Goal: Navigation & Orientation: Understand site structure

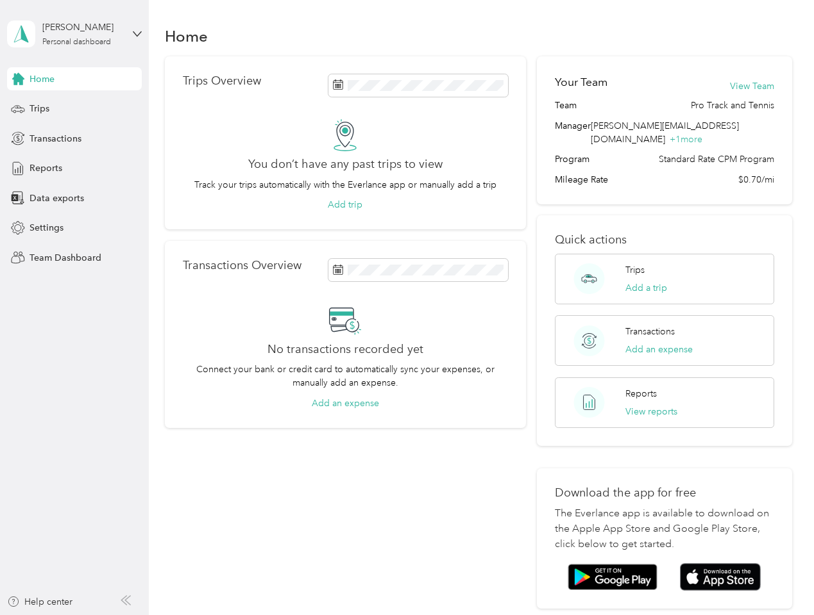
click at [406, 308] on div "No transactions recorded yet Connect your bank or credit card to automatically …" at bounding box center [345, 357] width 325 height 106
click at [74, 34] on div "[PERSON_NAME]" at bounding box center [82, 27] width 80 height 13
click at [74, 79] on div "You’re signed in as [PERSON_NAME][EMAIL_ADDRESS][DOMAIN_NAME] Team dashboard Pe…" at bounding box center [178, 112] width 342 height 131
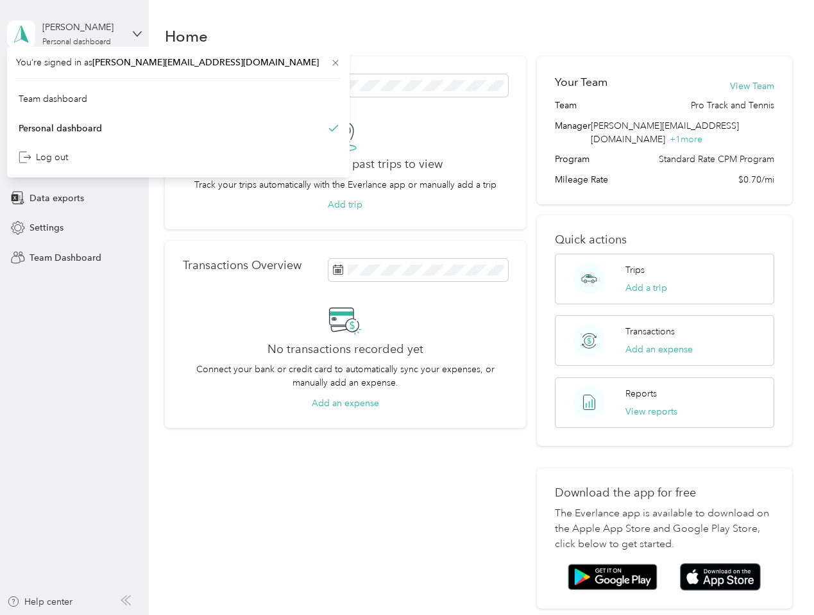
click at [18, 79] on icon at bounding box center [18, 79] width 12 height 12
